Goal: Task Accomplishment & Management: Use online tool/utility

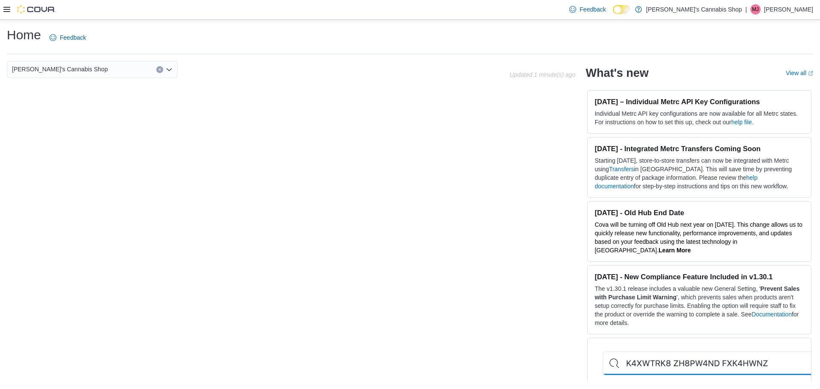
click at [7, 9] on icon at bounding box center [6, 9] width 7 height 5
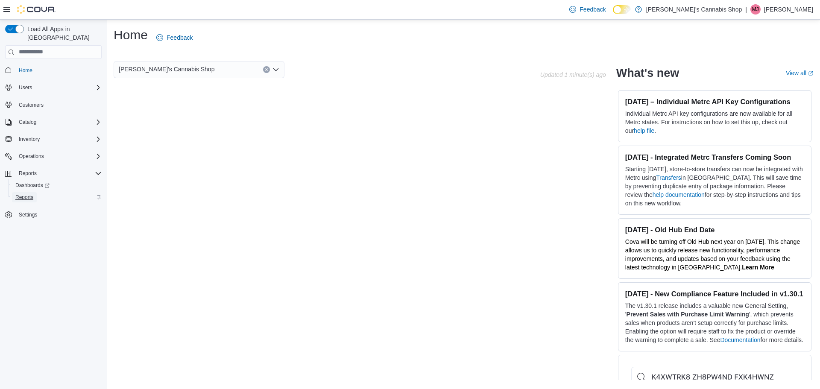
click at [27, 194] on span "Reports" at bounding box center [24, 197] width 18 height 7
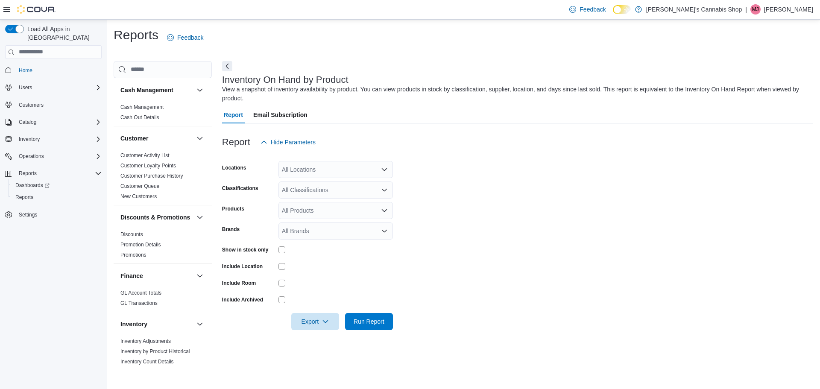
click at [307, 161] on div "All Locations" at bounding box center [335, 169] width 114 height 17
click at [315, 192] on span "[STREET_ADDRESS]" at bounding box center [326, 196] width 59 height 9
click at [452, 194] on form "Locations [STREET_ADDRESS] Combo box. Selected. [STREET_ADDRESS] Press Backspac…" at bounding box center [517, 240] width 591 height 179
click at [363, 192] on div "All Classifications" at bounding box center [335, 189] width 114 height 17
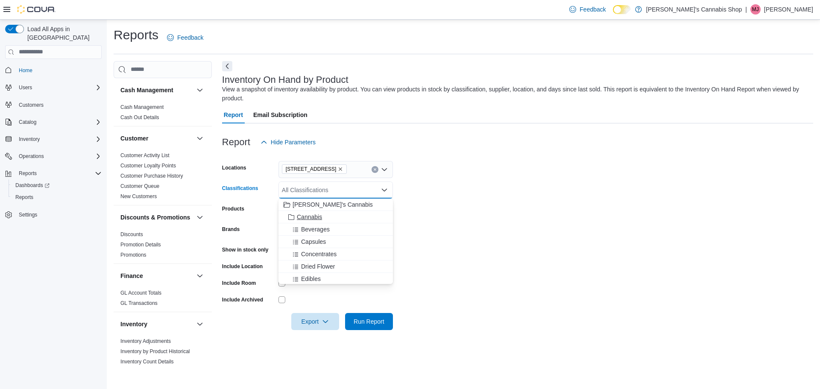
click at [357, 212] on button "Cannabis" at bounding box center [335, 217] width 114 height 12
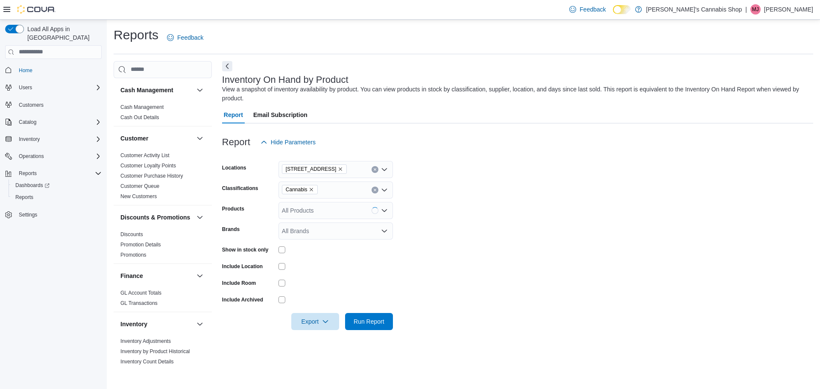
drag, startPoint x: 430, startPoint y: 215, endPoint x: 425, endPoint y: 220, distance: 7.6
click at [431, 215] on form "Locations [STREET_ADDRESS] Classifications Cannabis Products All Products Brand…" at bounding box center [517, 240] width 591 height 179
click at [370, 319] on span "Run Report" at bounding box center [369, 321] width 31 height 9
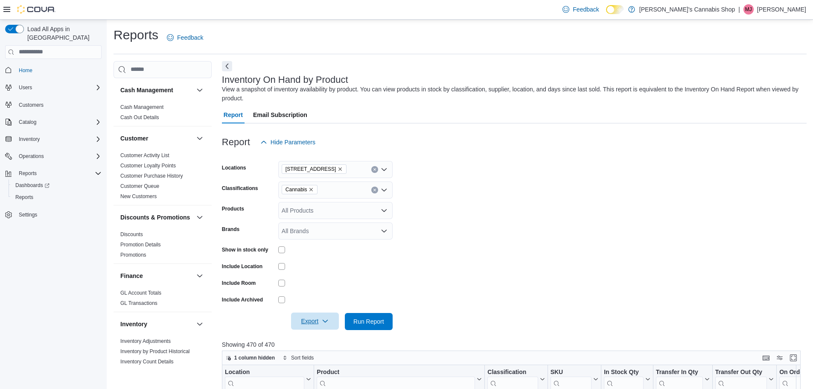
click at [313, 324] on span "Export" at bounding box center [315, 321] width 38 height 17
click at [333, 276] on button "Export to Excel" at bounding box center [316, 270] width 49 height 17
click at [776, 17] on div "Feedback Dark Mode [PERSON_NAME]'s Cannabis Shop | [PERSON_NAME] Jarcew" at bounding box center [682, 9] width 247 height 17
click at [775, 13] on p "[PERSON_NAME]" at bounding box center [781, 9] width 49 height 10
click at [748, 80] on span "Sign Out" at bounding box center [751, 83] width 23 height 9
